Goal: Task Accomplishment & Management: Use online tool/utility

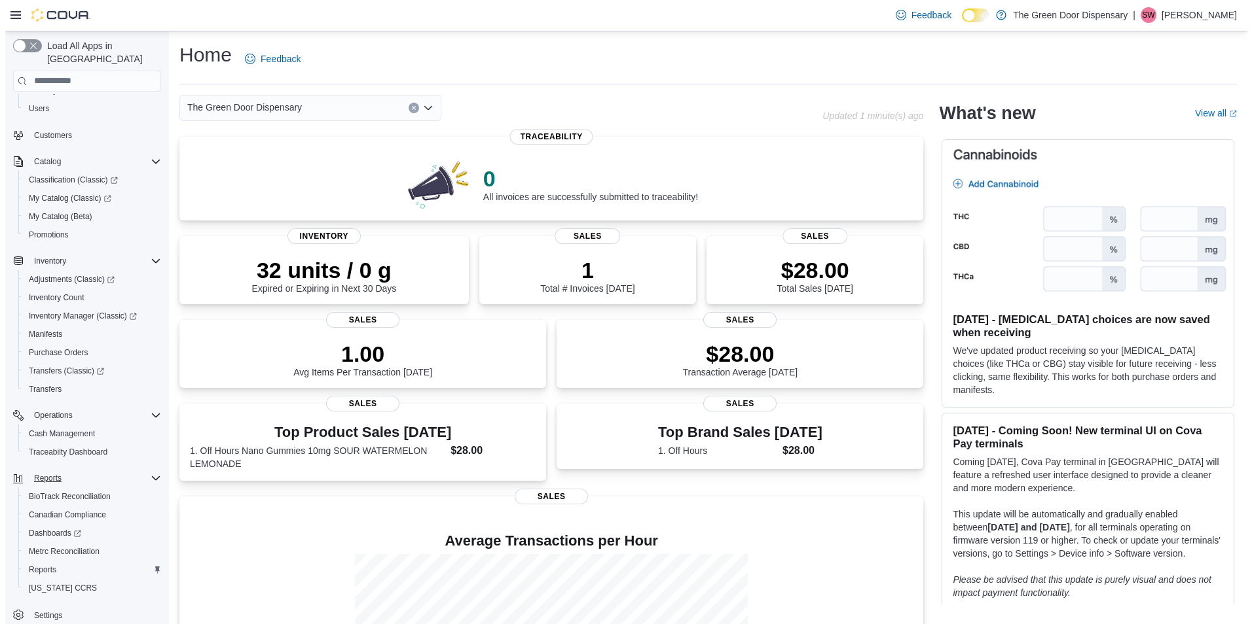
scroll to position [91, 0]
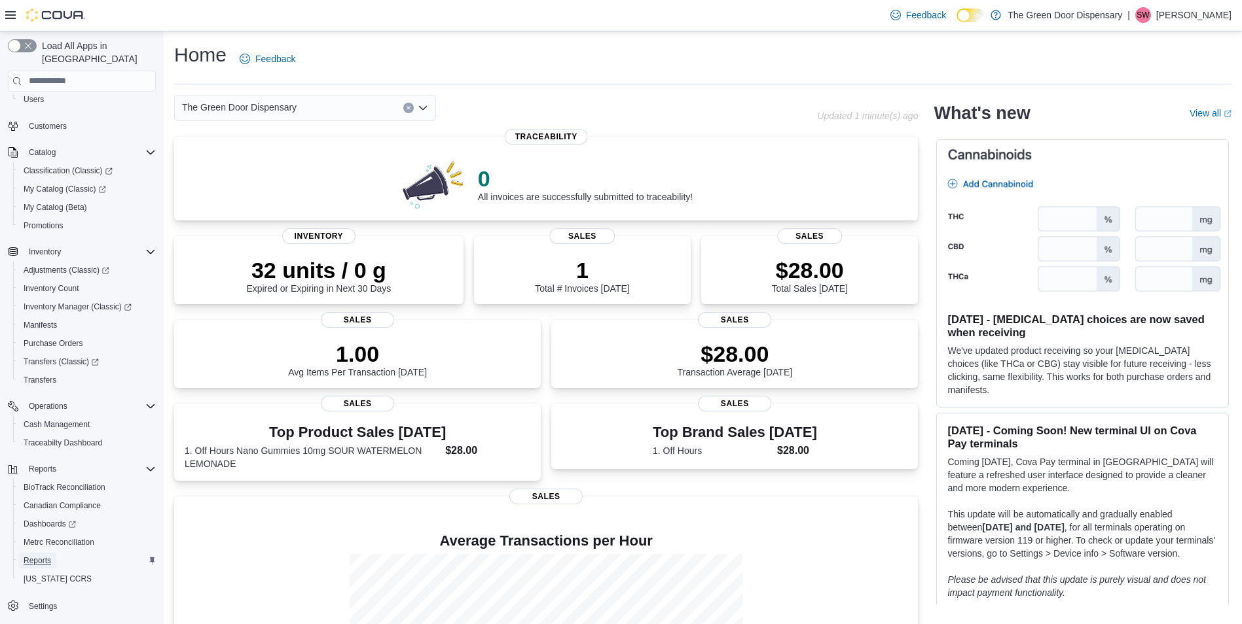
click at [46, 556] on span "Reports" at bounding box center [37, 561] width 27 height 10
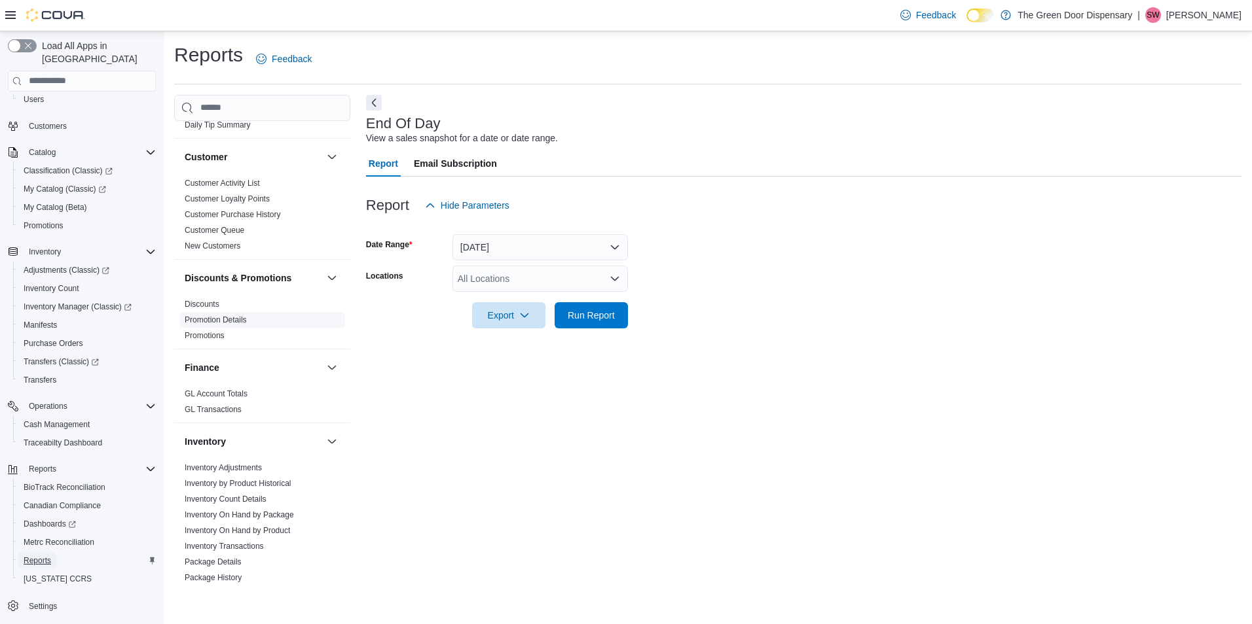
scroll to position [196, 0]
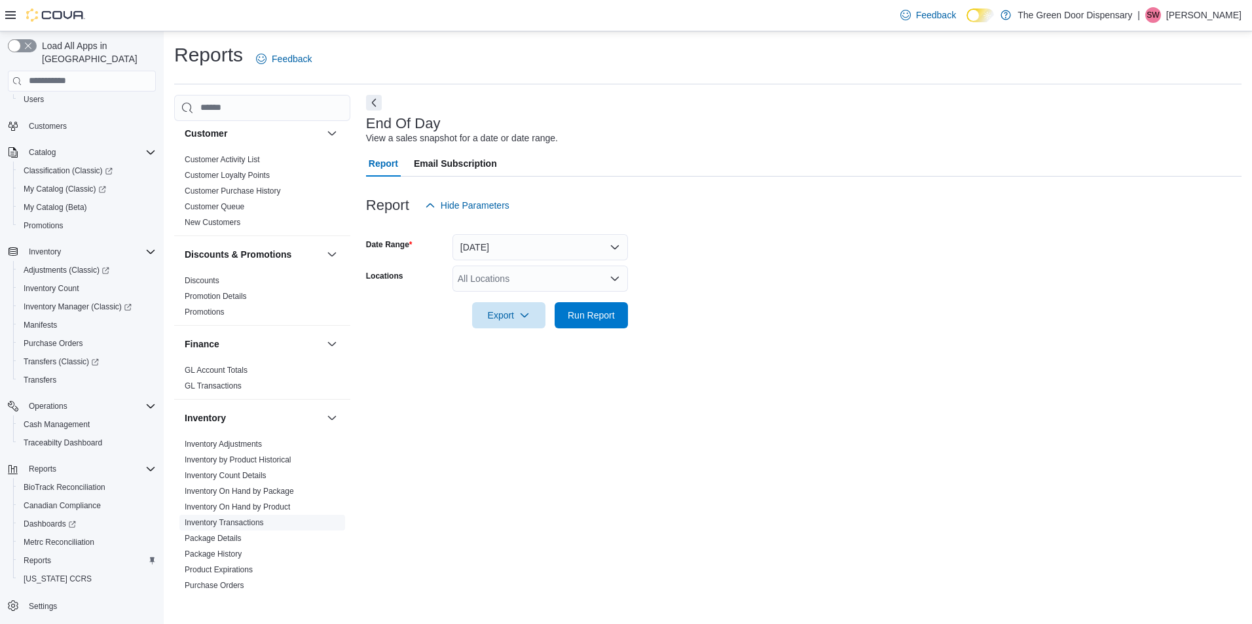
click at [262, 520] on link "Inventory Transactions" at bounding box center [224, 522] width 79 height 9
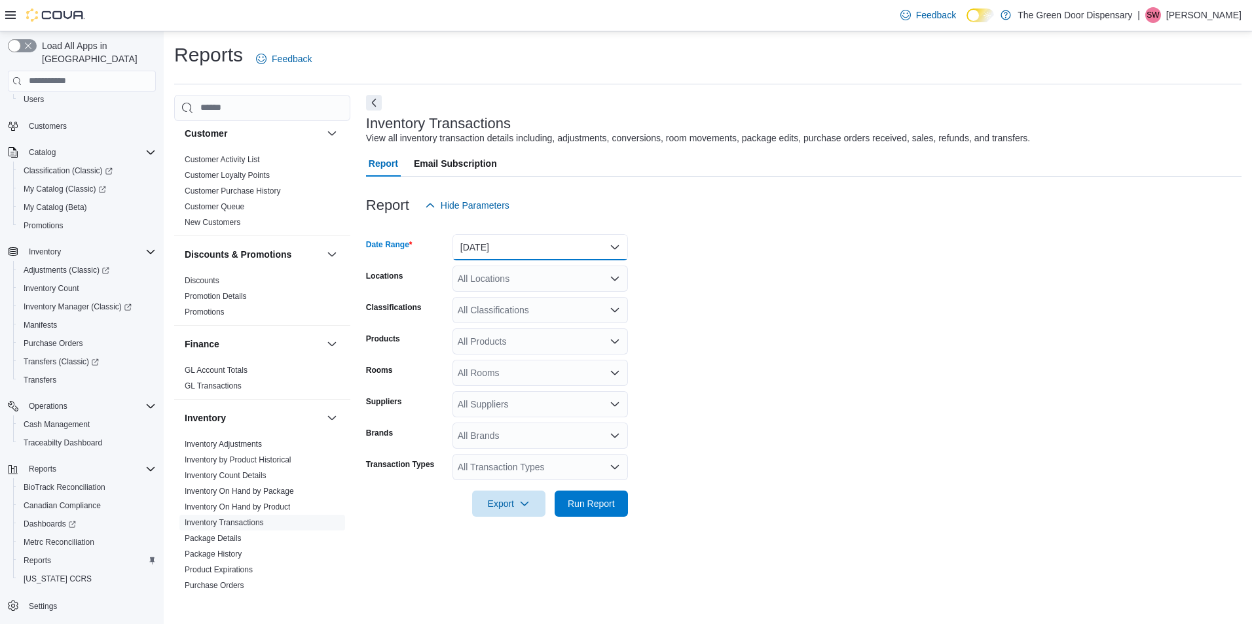
click at [559, 255] on button "[DATE]" at bounding box center [539, 247] width 175 height 26
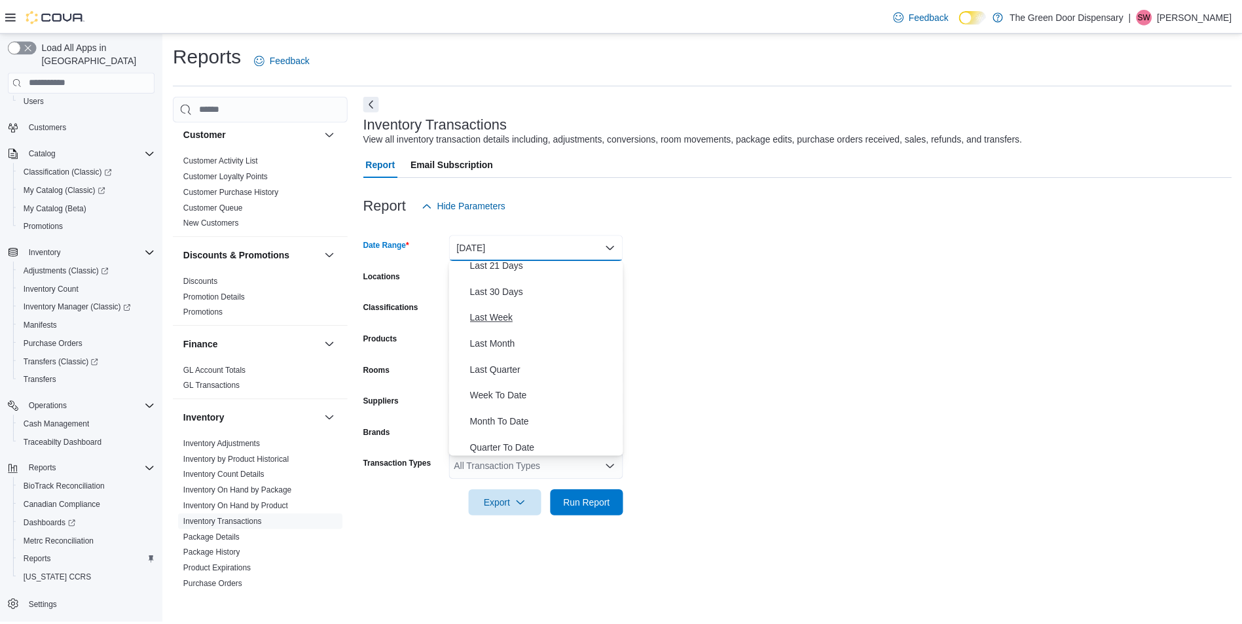
scroll to position [196, 0]
click at [489, 412] on span "Quarter To Date" at bounding box center [547, 418] width 149 height 16
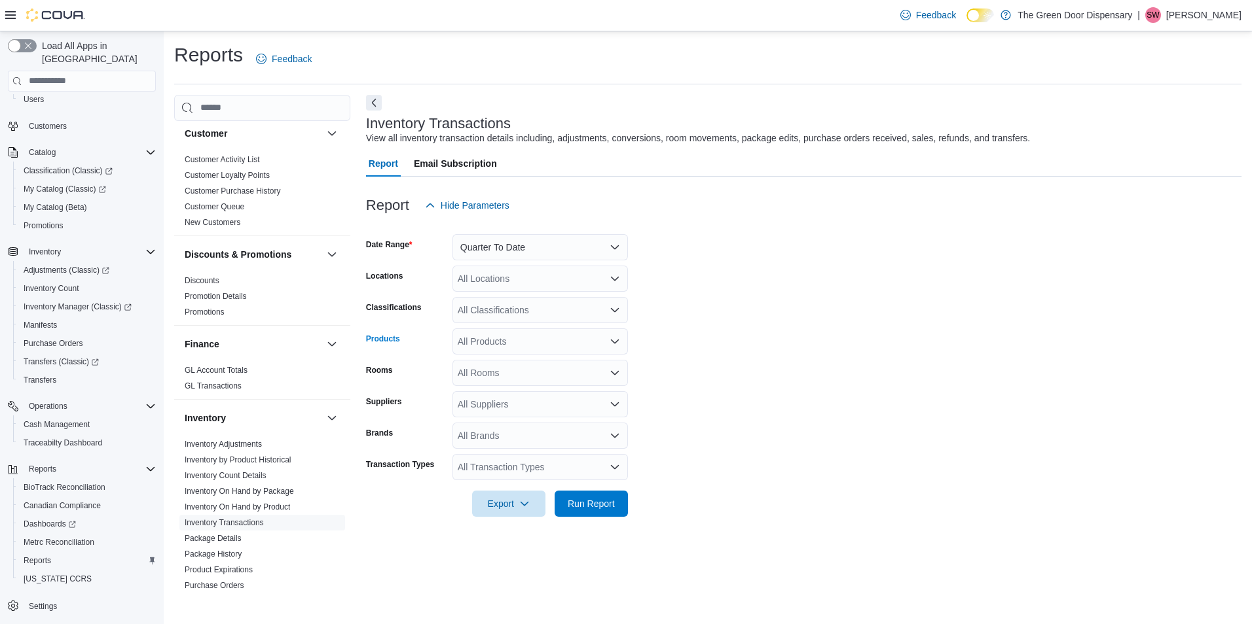
click at [526, 343] on div "All Products" at bounding box center [539, 342] width 175 height 26
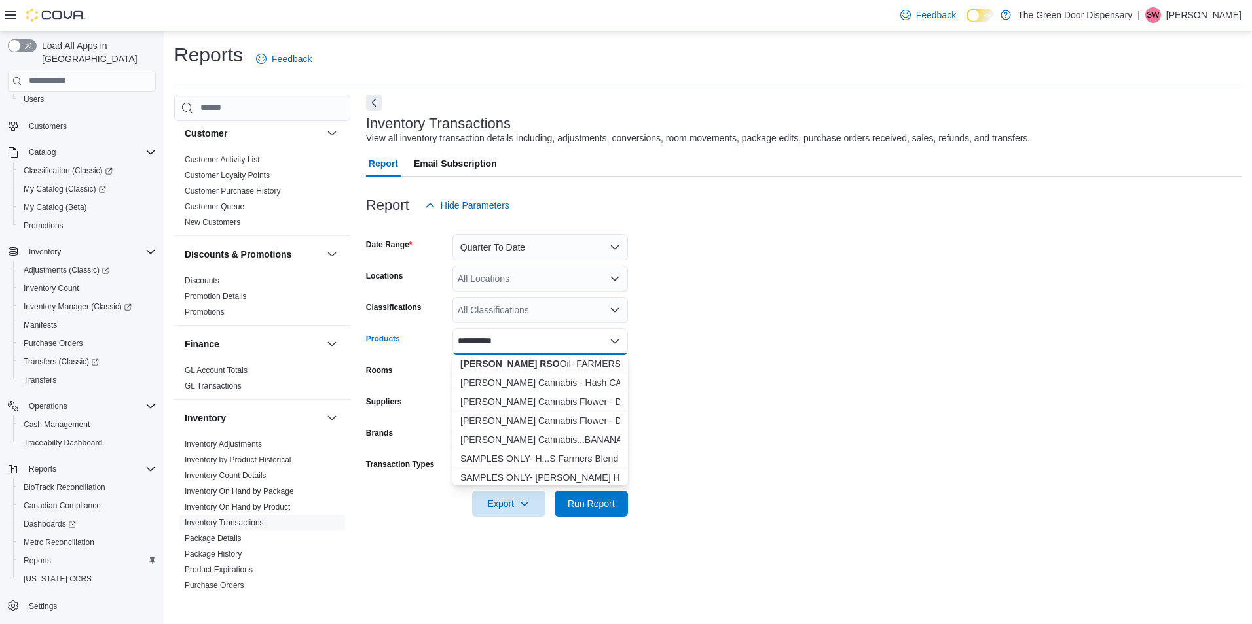
type input "**********"
click at [525, 361] on div "[PERSON_NAME] RSO Oil- FARMERS BLEND" at bounding box center [540, 363] width 160 height 13
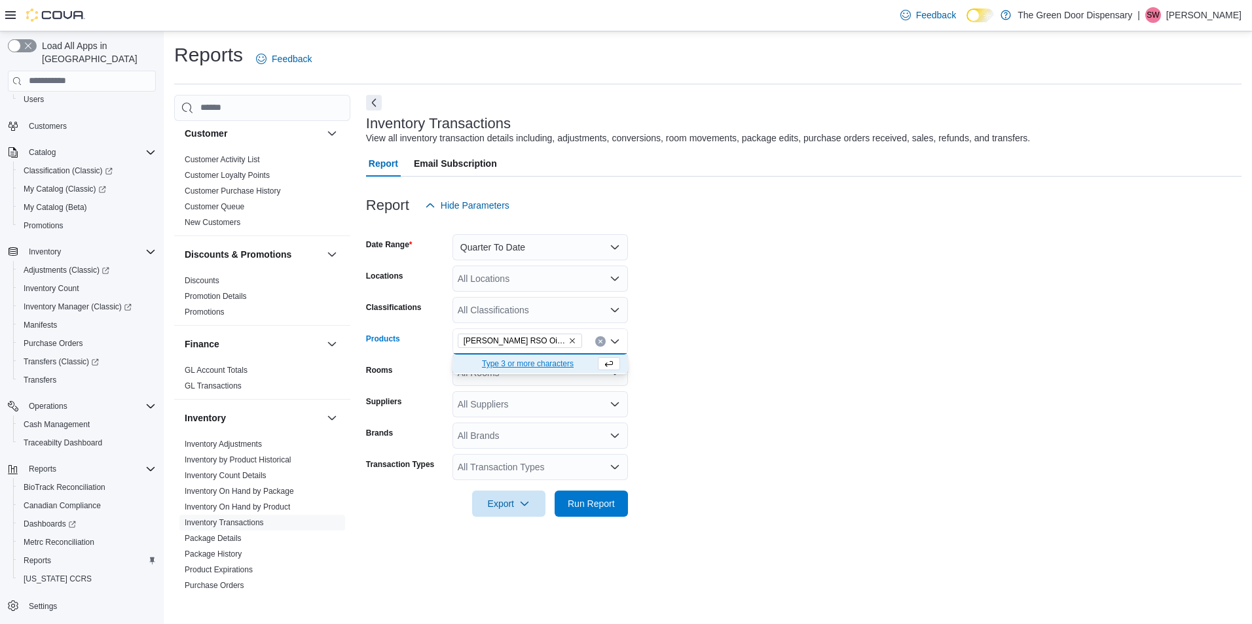
click at [676, 331] on form "Date Range Quarter To Date Locations All Locations Classifications All Classifi…" at bounding box center [803, 368] width 875 height 298
click at [584, 503] on span "Run Report" at bounding box center [591, 503] width 47 height 13
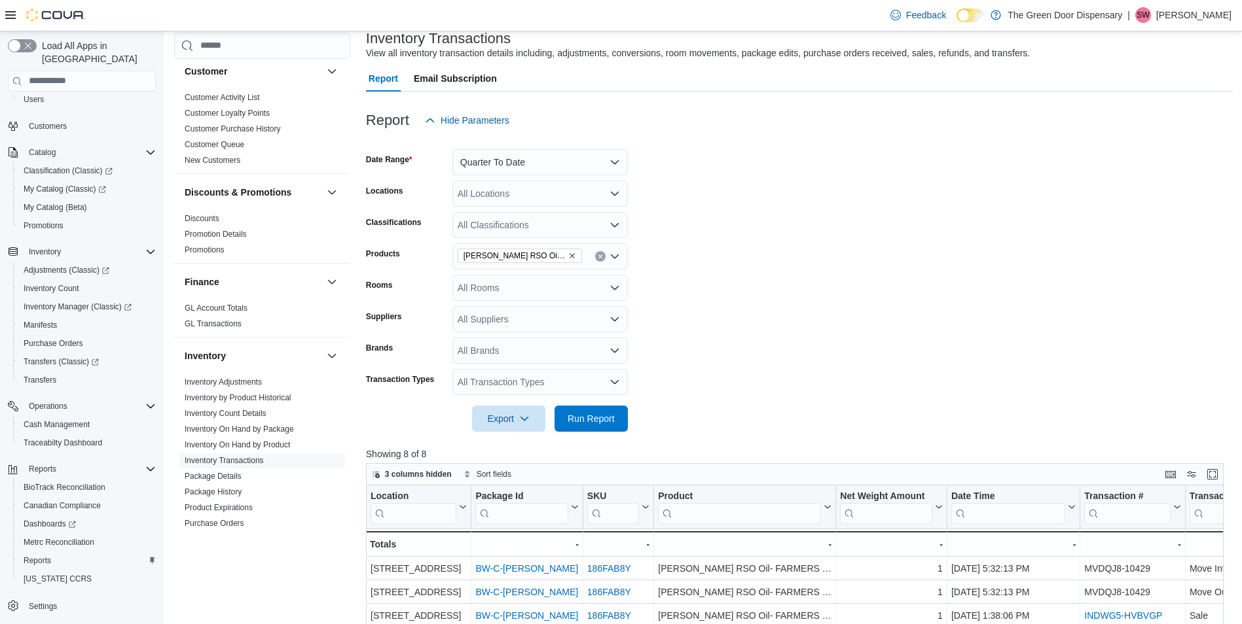
scroll to position [41, 0]
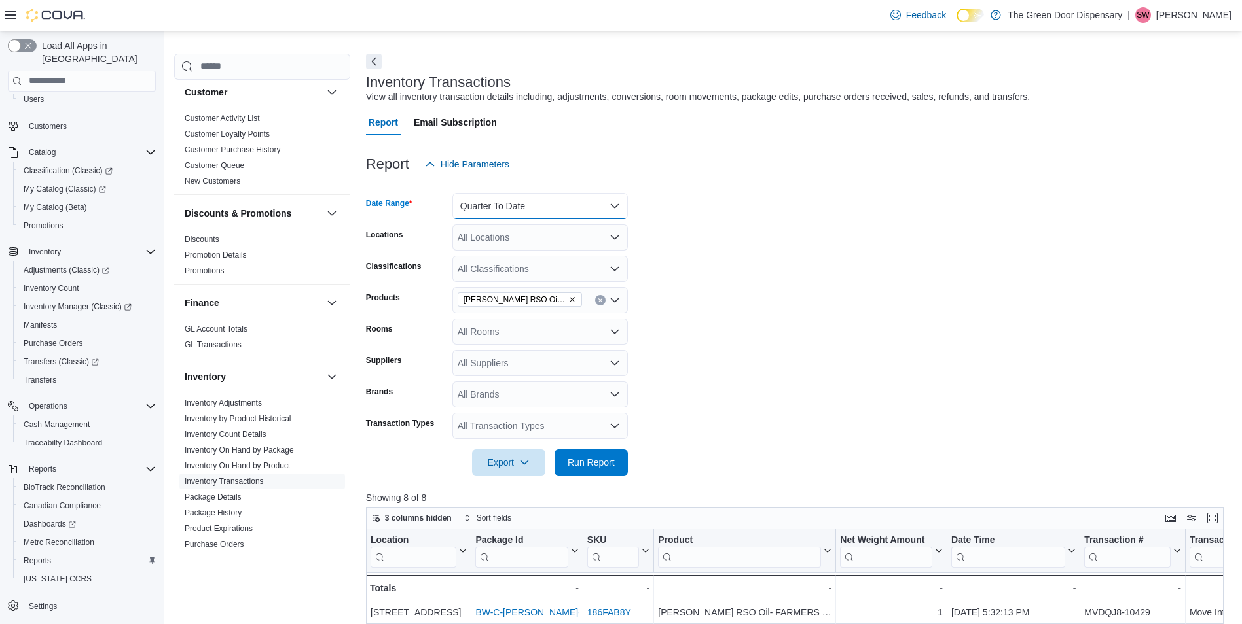
click at [557, 209] on button "Quarter To Date" at bounding box center [539, 206] width 175 height 26
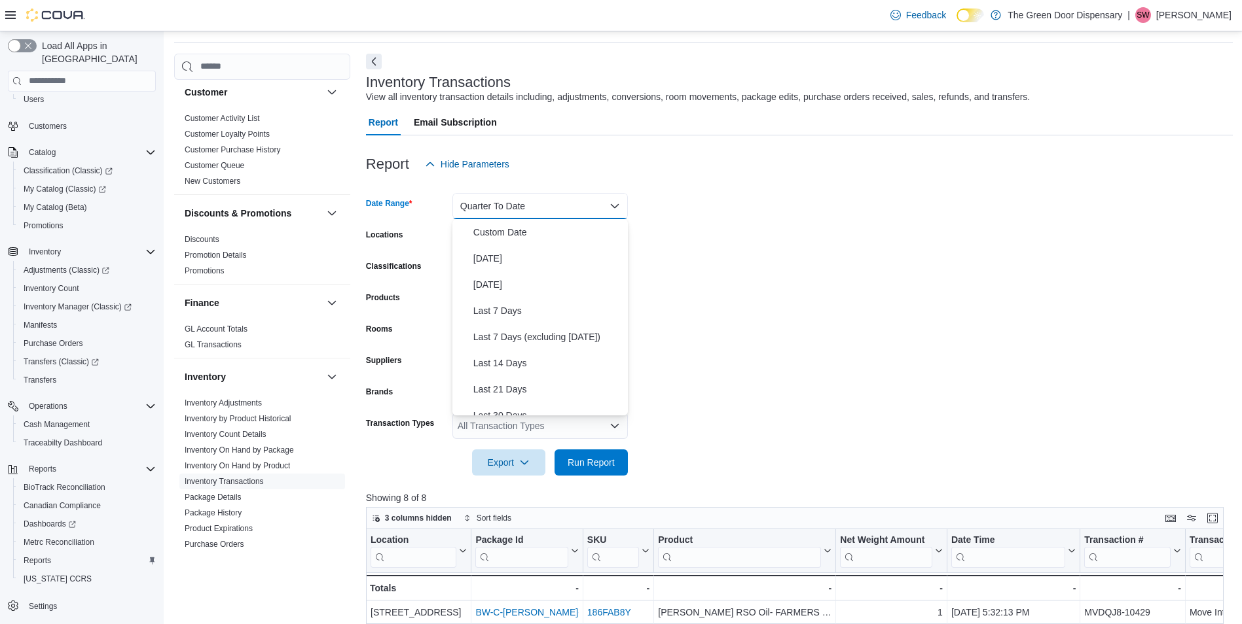
scroll to position [196, 0]
click at [492, 399] on span "Year To Date" at bounding box center [547, 403] width 149 height 16
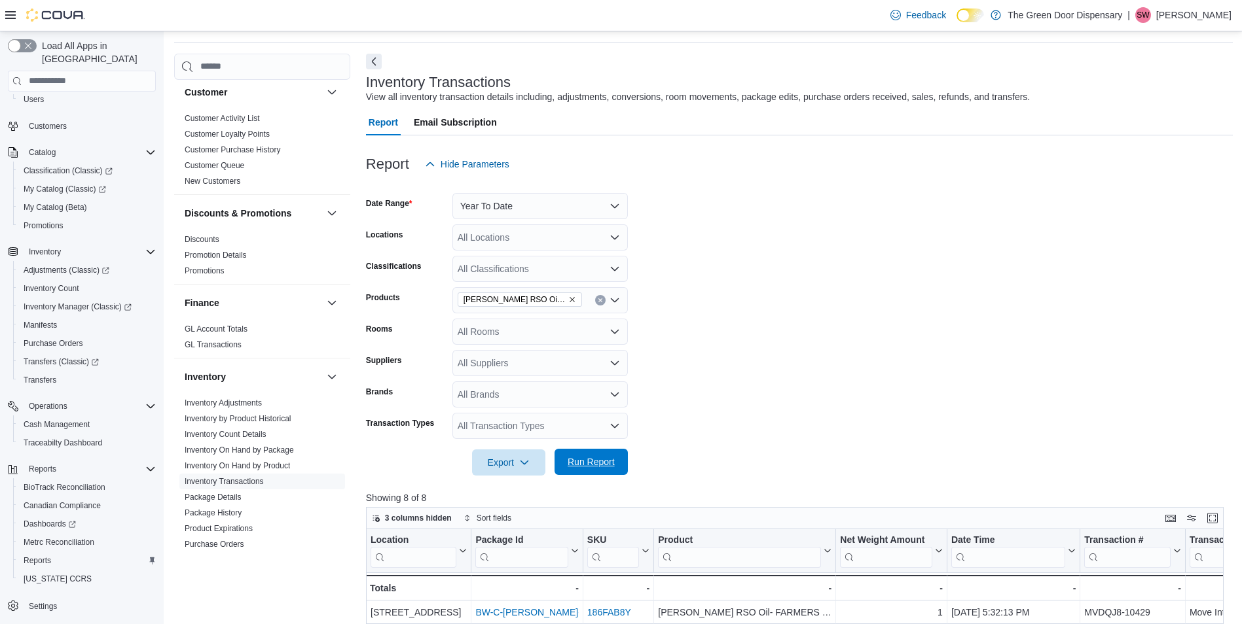
click at [568, 469] on span "Run Report" at bounding box center [591, 462] width 58 height 26
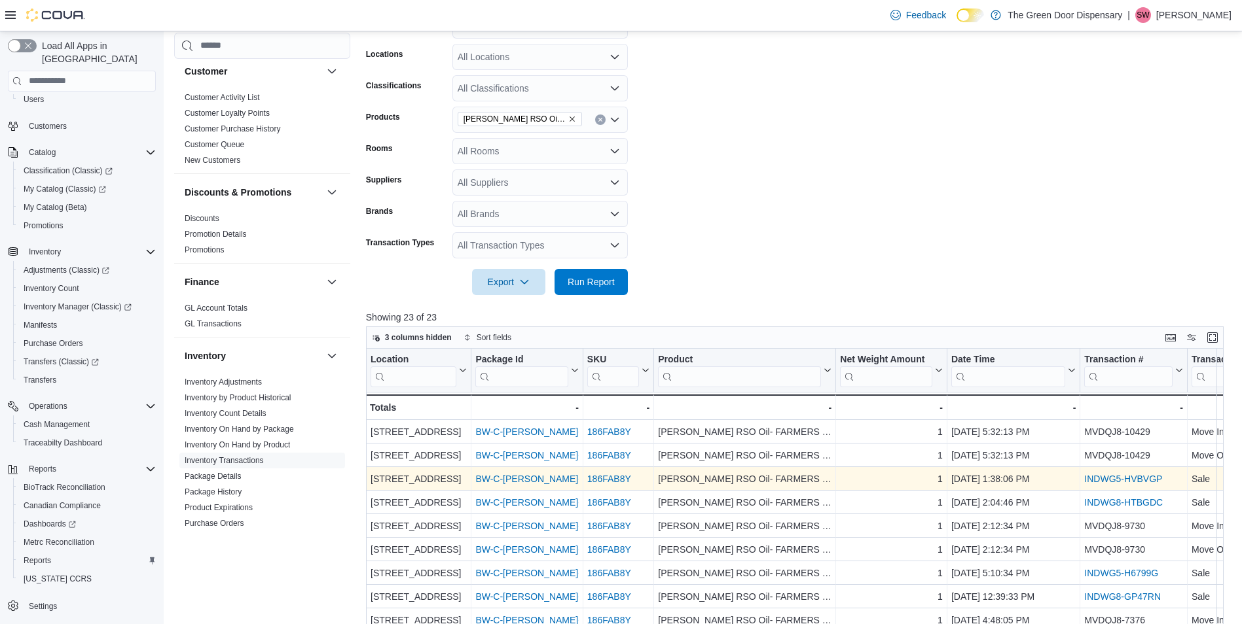
scroll to position [172, 0]
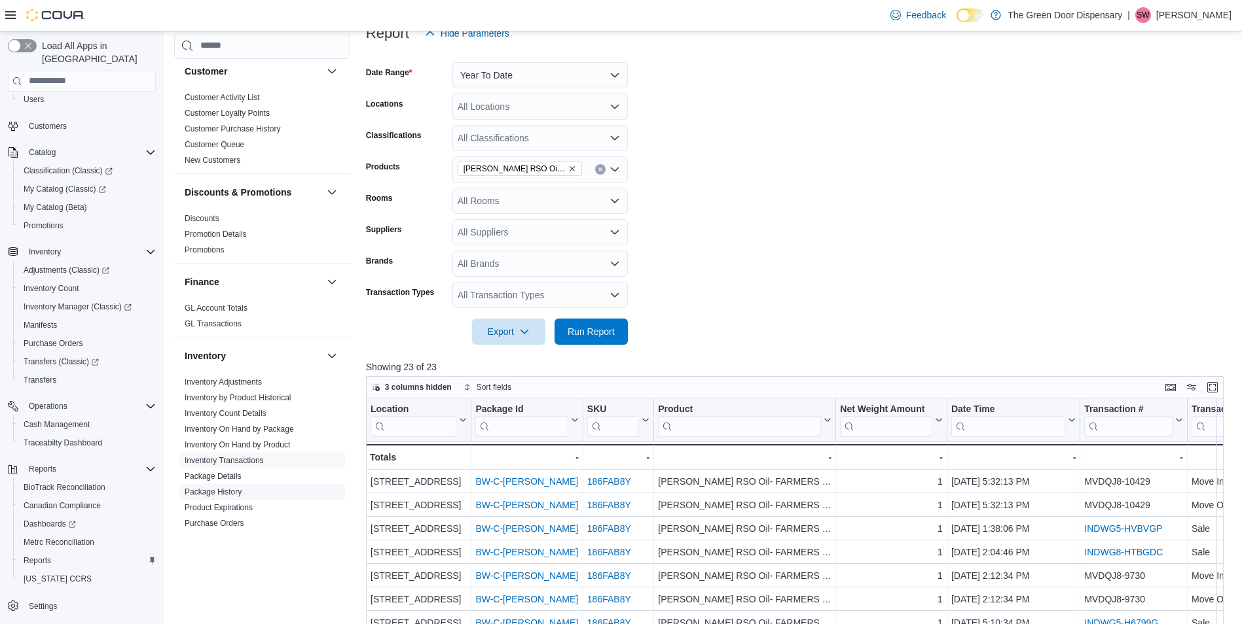
click at [208, 488] on link "Package History" at bounding box center [213, 492] width 57 height 9
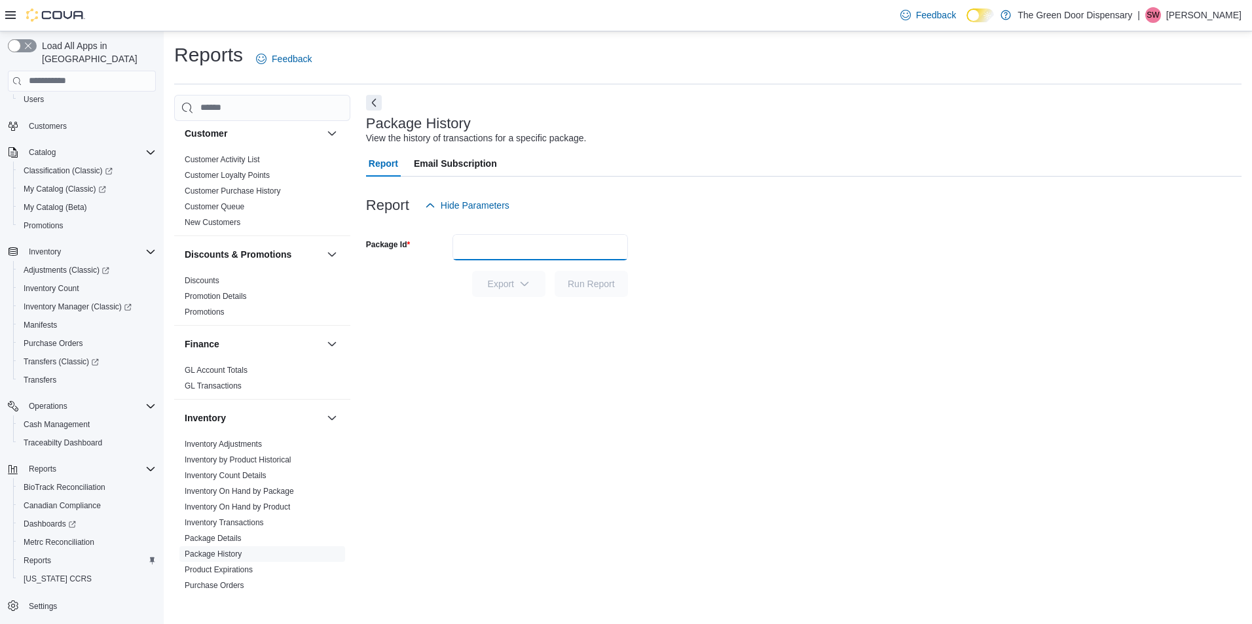
click at [546, 253] on input "Package Id" at bounding box center [539, 247] width 175 height 26
type input "**********"
click at [587, 291] on span "Run Report" at bounding box center [591, 283] width 58 height 26
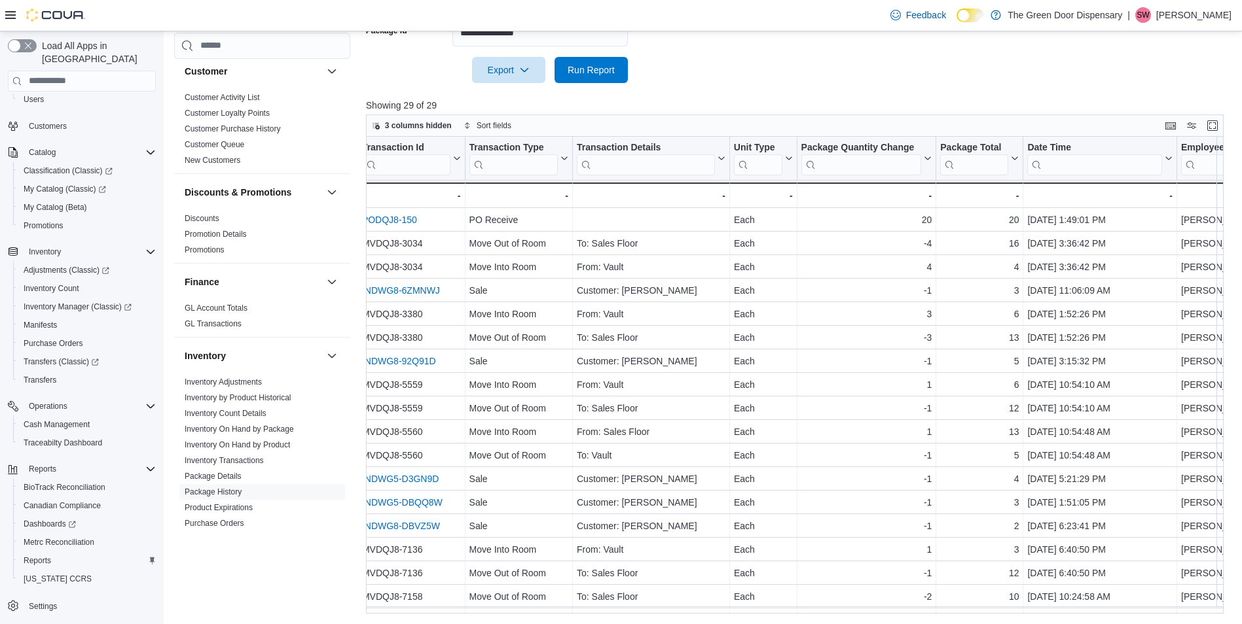
scroll to position [0, 382]
